Goal: Transaction & Acquisition: Purchase product/service

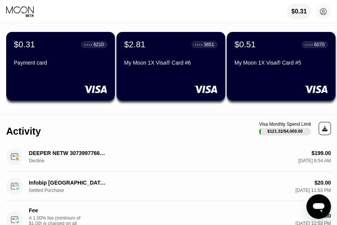
scroll to position [38, 0]
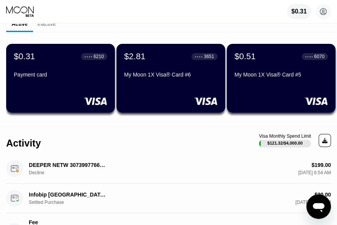
click at [52, 69] on div "$0.31 ● ● ● ● 6210 Payment card" at bounding box center [60, 65] width 93 height 29
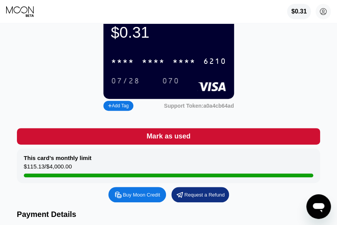
scroll to position [154, 0]
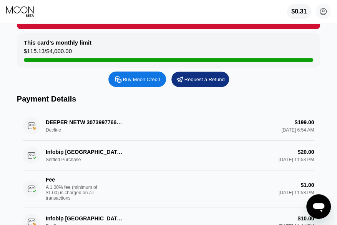
click at [144, 83] on div "Buy Moon Credit" at bounding box center [141, 79] width 37 height 7
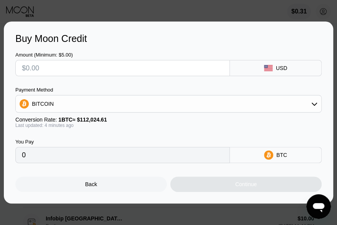
click at [141, 69] on input "text" at bounding box center [122, 67] width 201 height 15
type input "$4"
type input "0.00003571"
type input "$40"
type input "0.00035703"
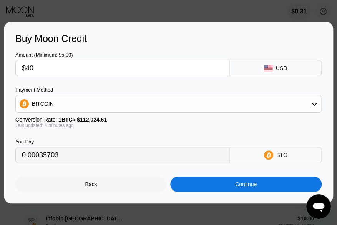
type input "$40"
click at [157, 104] on div "BITCOIN" at bounding box center [168, 103] width 305 height 15
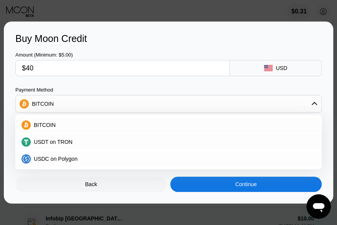
click at [114, 142] on div "USDT on TRON" at bounding box center [173, 142] width 284 height 6
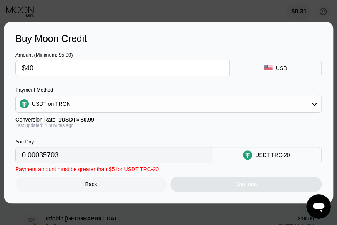
type input "40.40"
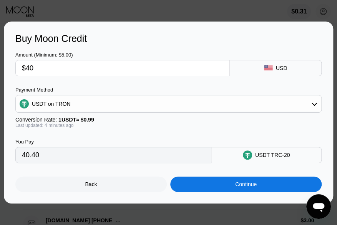
scroll to position [192, 0]
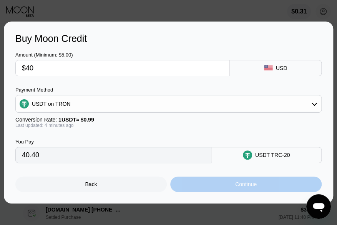
click at [238, 185] on div "Continue" at bounding box center [245, 184] width 21 height 6
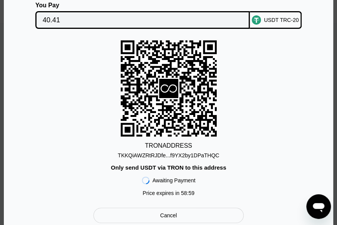
click at [192, 154] on div "TKKQiAWZRtRJDfe...f9YX2by1DPaTHQC" at bounding box center [168, 155] width 101 height 6
copy div "TKKQiAWZRtRJDfe...f9YX2by1DPaTHQC"
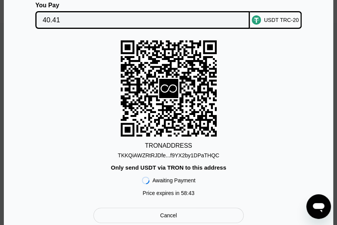
click at [21, 79] on div "TRON ADDRESS TKKQiAWZRtRJDfe...f9YX2by1DPaTHQC Only send USDT via TRON to this …" at bounding box center [168, 119] width 306 height 159
click at [189, 155] on div "TKKQiAWZRtRJDfe...f9YX2by1DPaTHQC" at bounding box center [168, 155] width 101 height 6
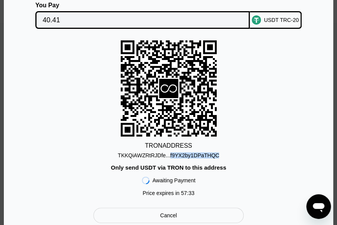
scroll to position [499, 0]
click at [248, 111] on div "TRON ADDRESS TKKQiAWZRtRJDfe...f9YX2by1DPaTHQC Only send USDT via TRON to this …" at bounding box center [168, 119] width 306 height 159
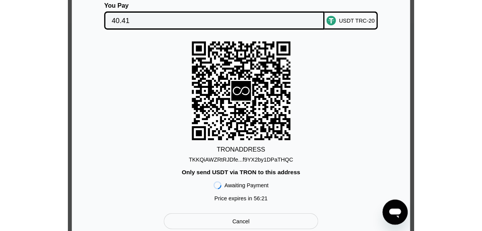
scroll to position [0, 0]
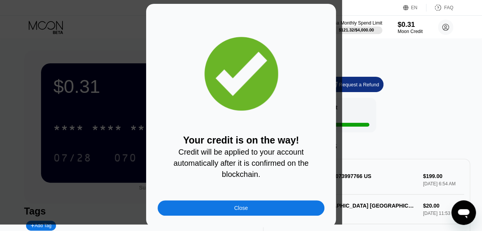
click at [242, 208] on div "Close" at bounding box center [242, 208] width 14 height 6
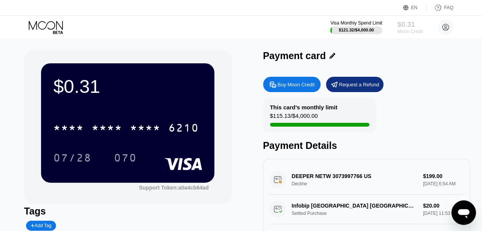
click at [405, 24] on div "$0.31" at bounding box center [411, 24] width 26 height 8
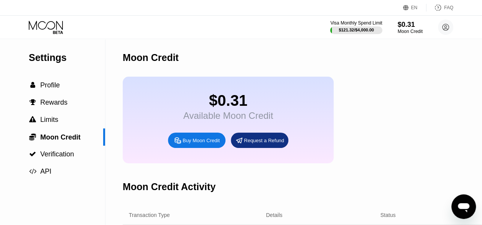
click at [48, 28] on icon at bounding box center [47, 27] width 36 height 13
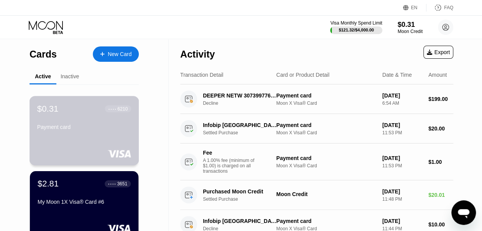
click at [92, 117] on div "$0.31 ● ● ● ● 6210 Payment card" at bounding box center [84, 119] width 94 height 30
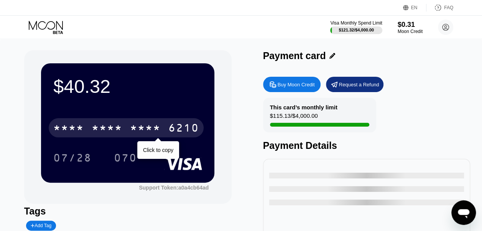
click at [114, 127] on div "* * * *" at bounding box center [107, 129] width 31 height 12
